Goal: Information Seeking & Learning: Compare options

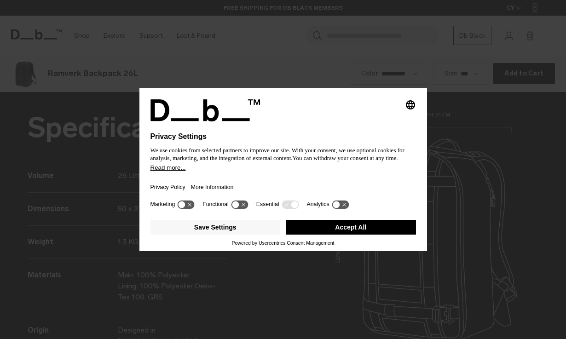
scroll to position [1018, 0]
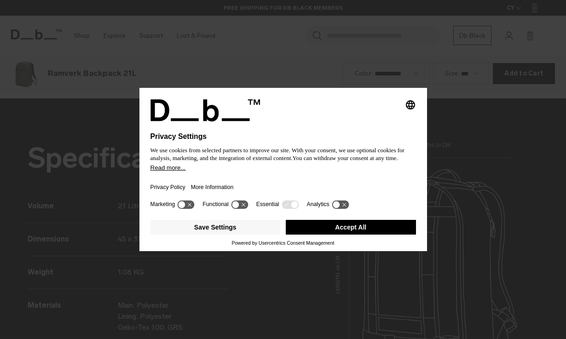
scroll to position [1018, 0]
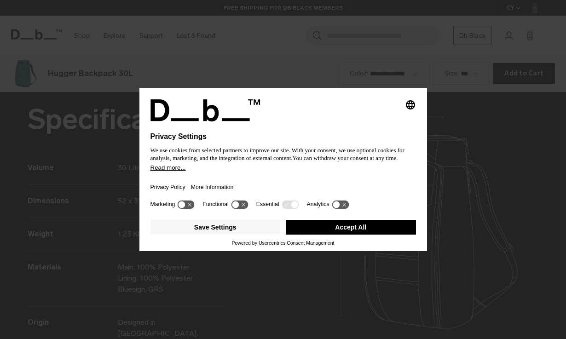
scroll to position [1018, 0]
